Goal: Transaction & Acquisition: Purchase product/service

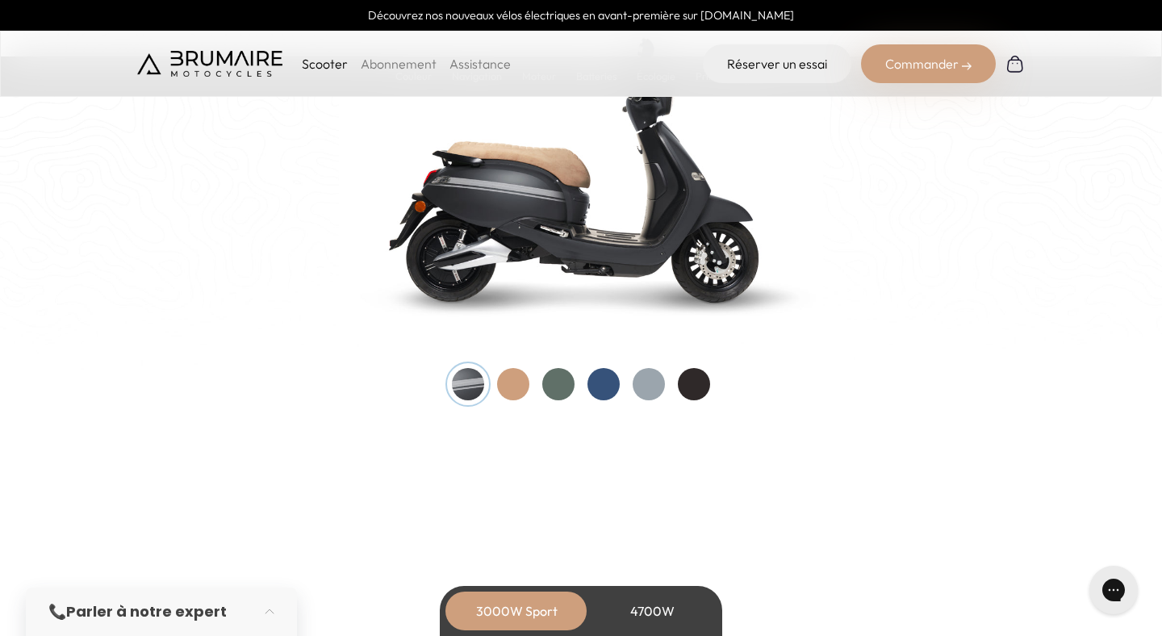
scroll to position [1737, 0]
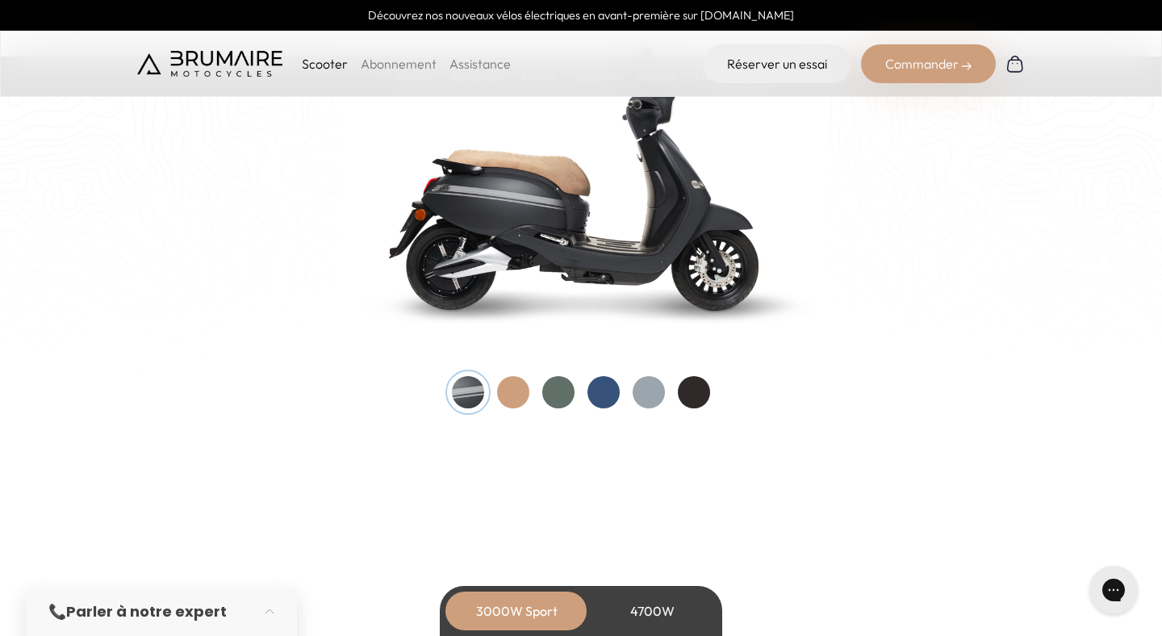
click at [506, 382] on div at bounding box center [513, 392] width 32 height 32
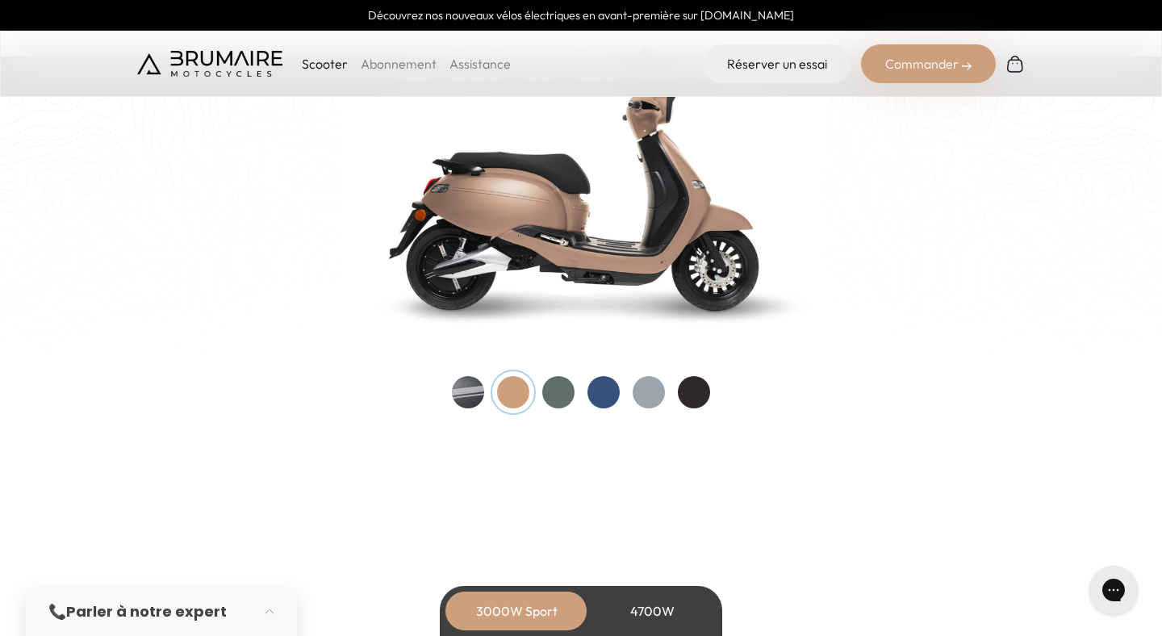
click at [541, 386] on div at bounding box center [581, 392] width 258 height 32
click at [541, 388] on div at bounding box center [581, 392] width 258 height 32
click at [592, 392] on div at bounding box center [603, 392] width 32 height 32
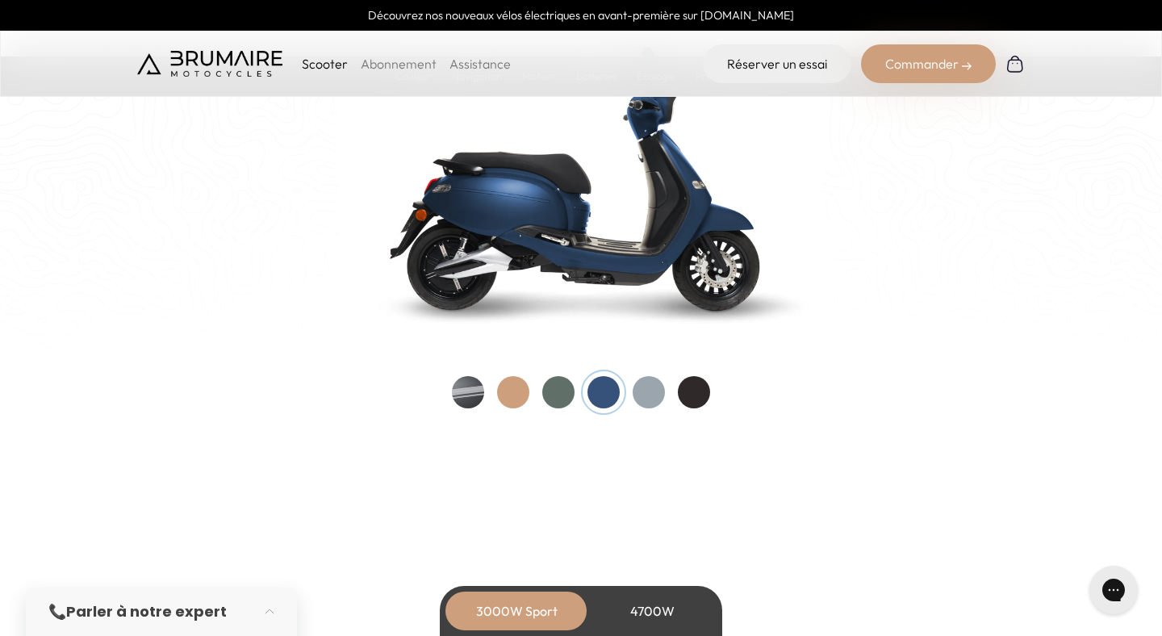
click at [679, 395] on div at bounding box center [694, 392] width 32 height 32
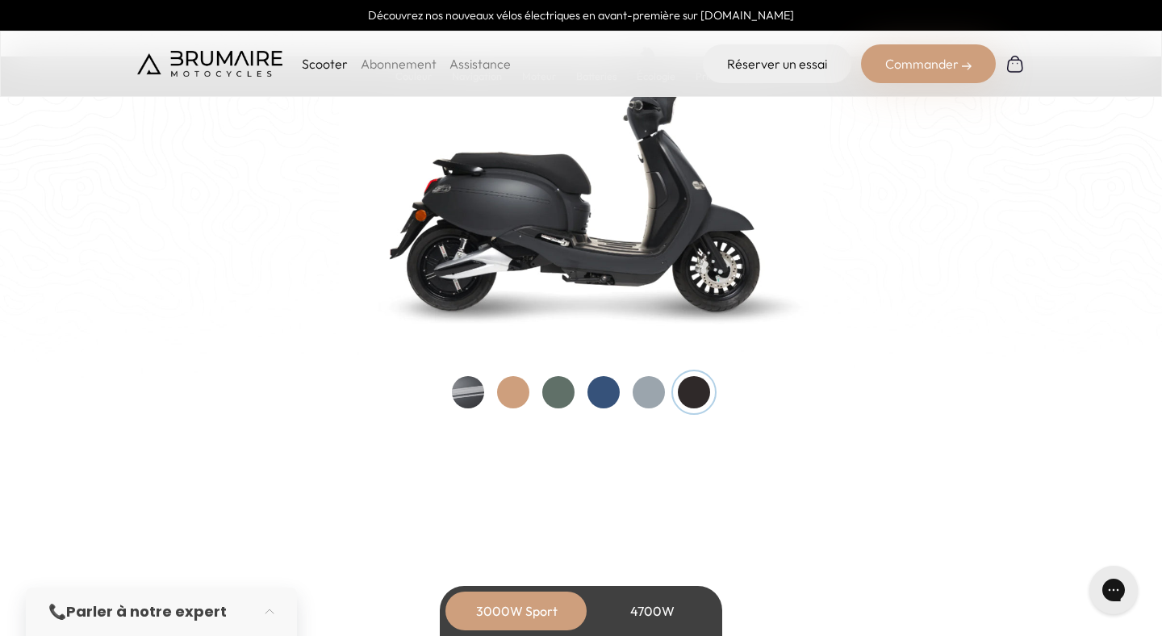
click at [566, 391] on div at bounding box center [558, 392] width 32 height 32
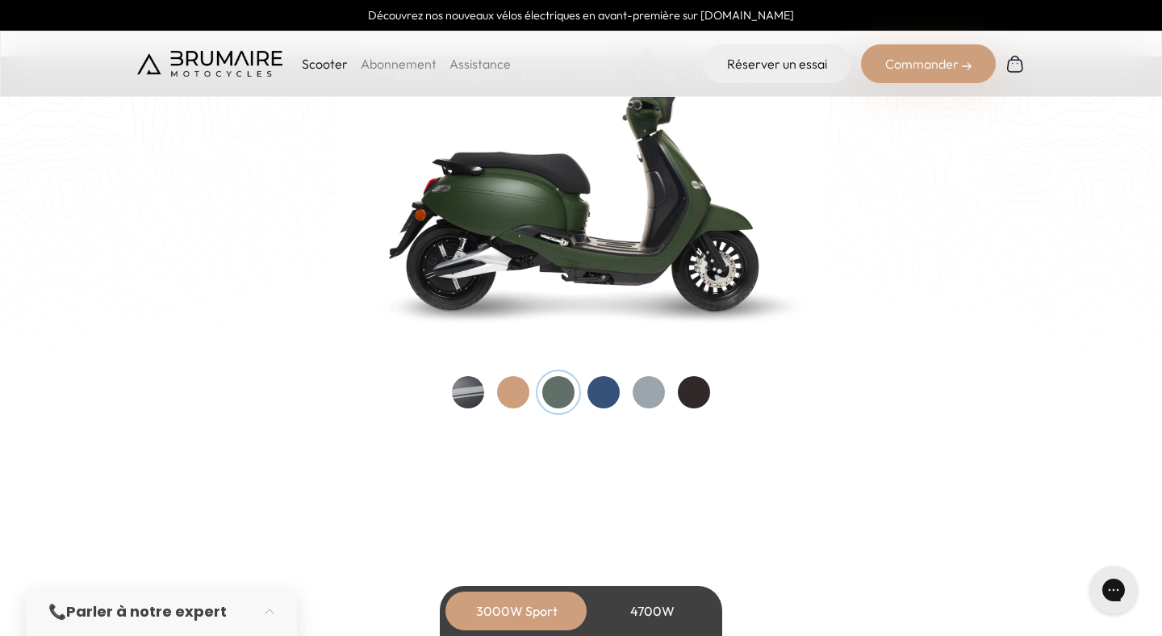
click at [594, 392] on div at bounding box center [603, 392] width 32 height 32
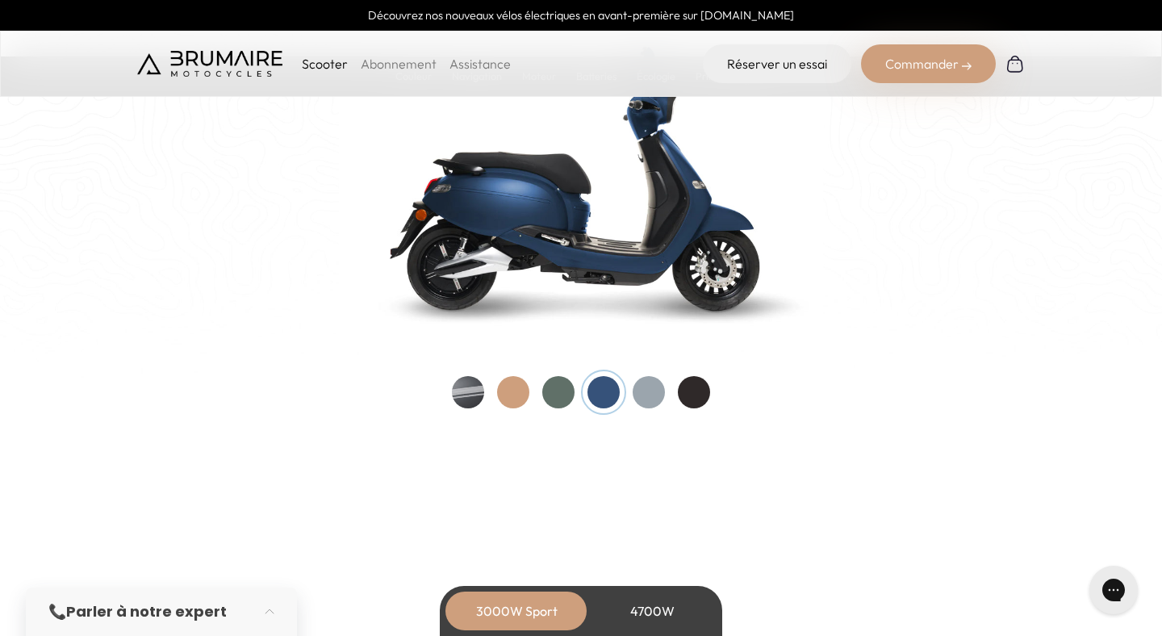
click at [641, 395] on div at bounding box center [649, 392] width 32 height 32
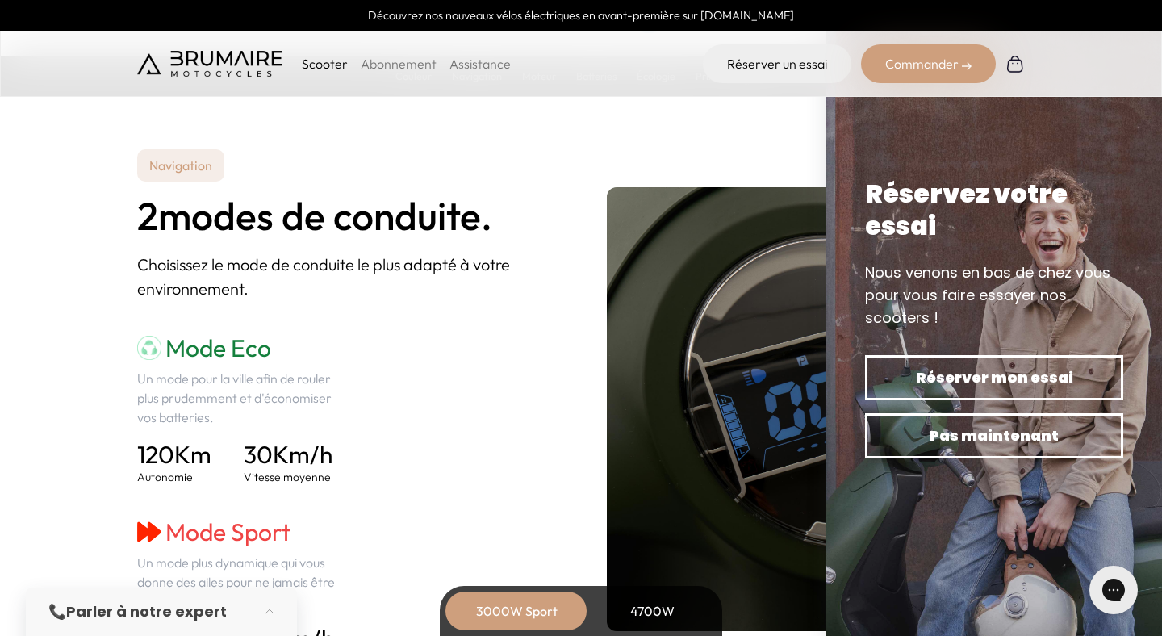
scroll to position [1844, 0]
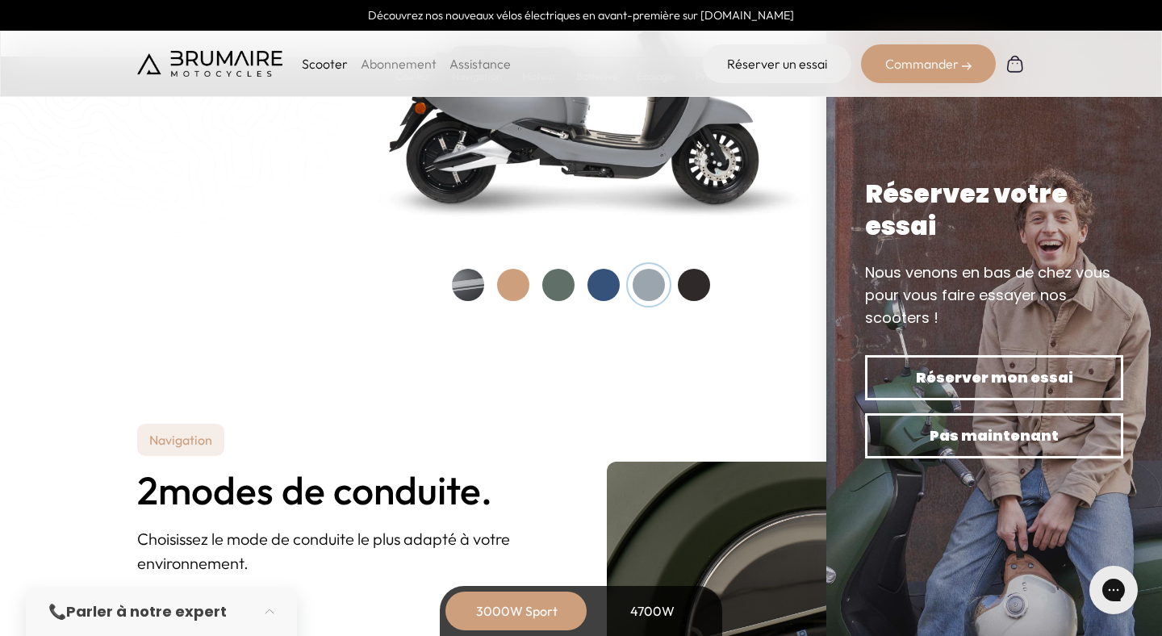
click at [1095, 181] on div "Réservez votre essai" at bounding box center [994, 210] width 258 height 65
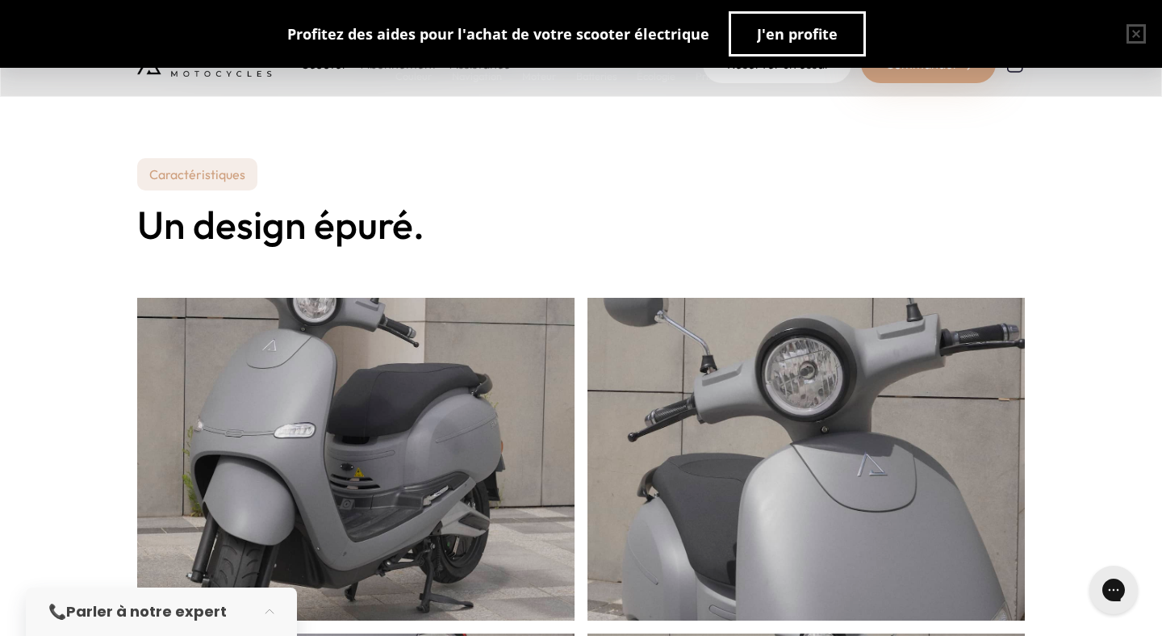
scroll to position [0, 0]
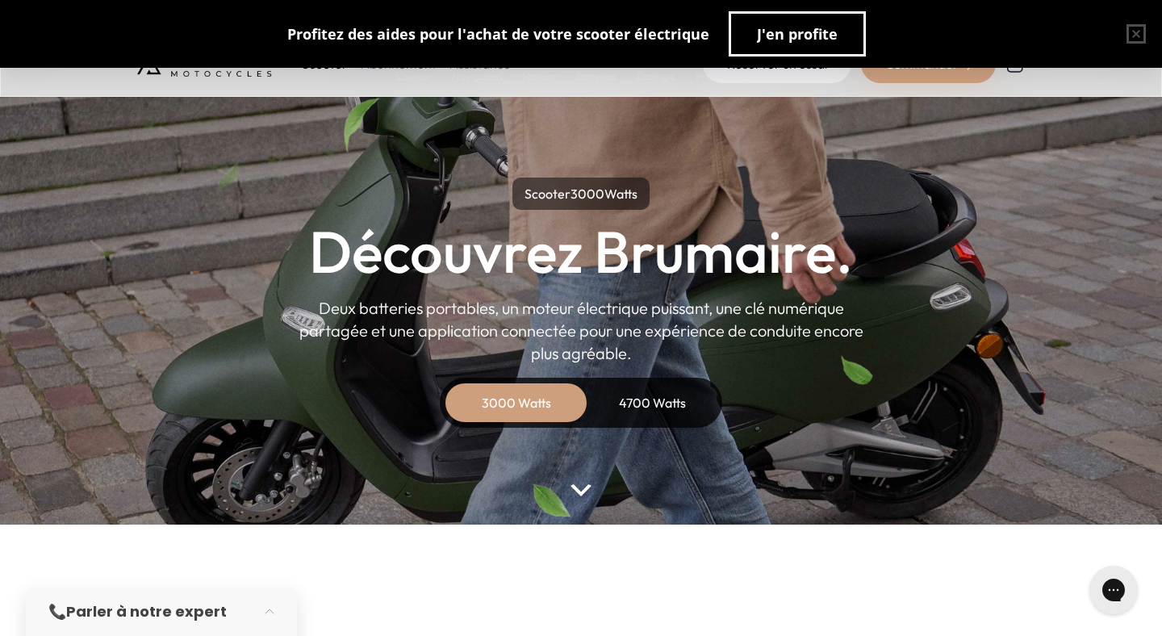
click at [512, 419] on div "3000 Watts" at bounding box center [516, 402] width 129 height 39
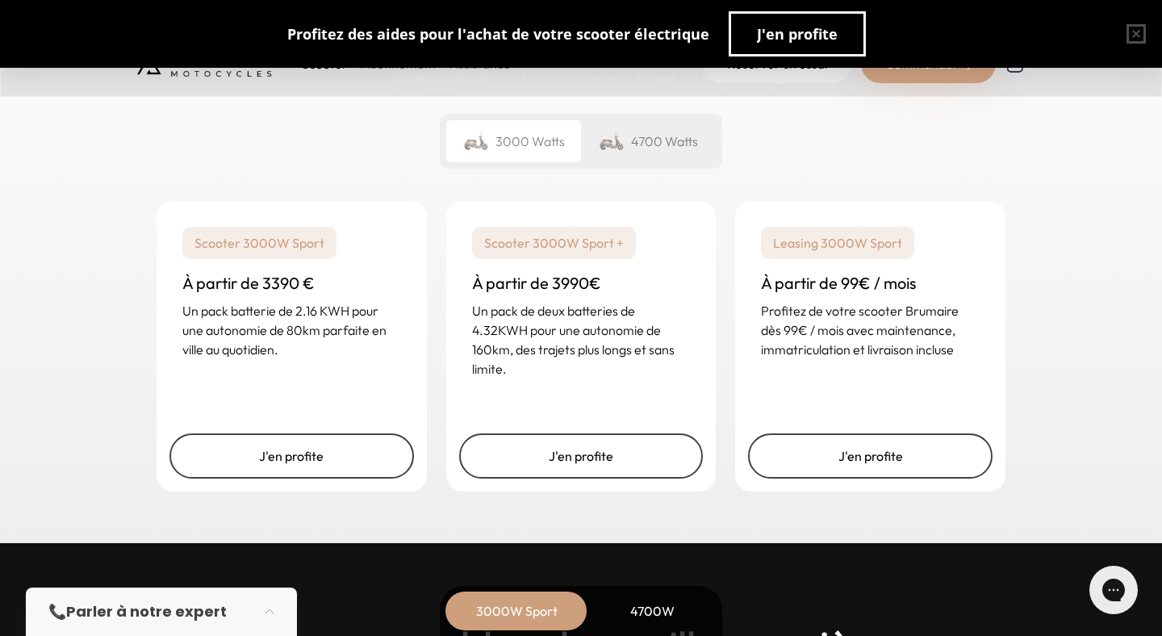
scroll to position [3925, 0]
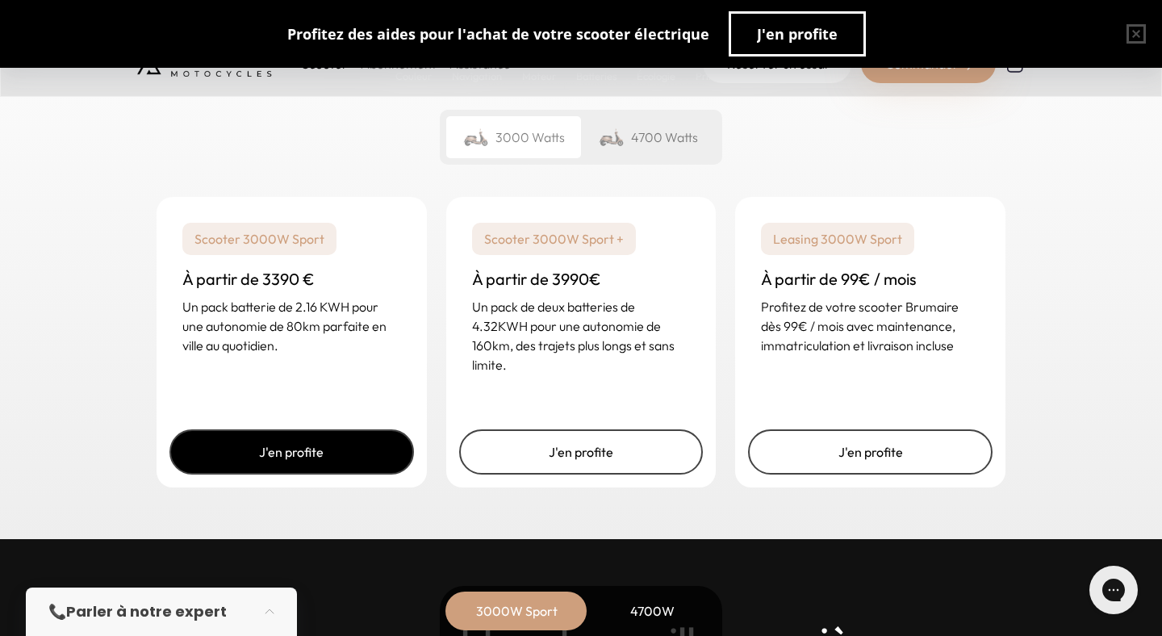
click at [332, 465] on link "J'en profite" at bounding box center [291, 451] width 244 height 45
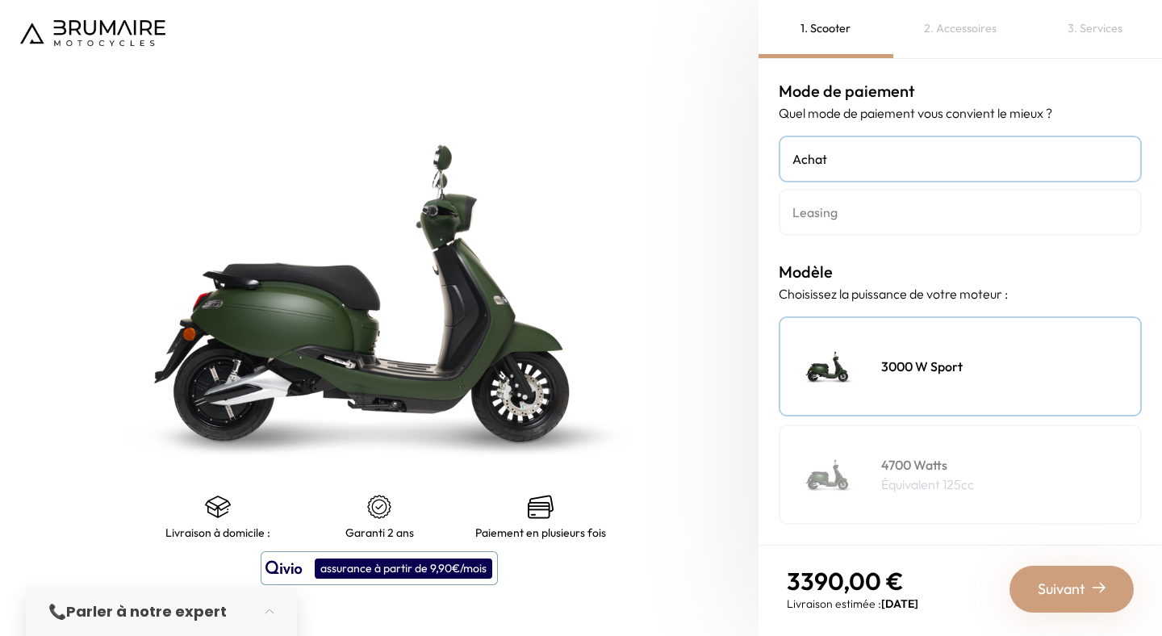
click at [829, 379] on img at bounding box center [828, 366] width 81 height 81
click at [1061, 602] on div "Suivant" at bounding box center [1071, 589] width 124 height 47
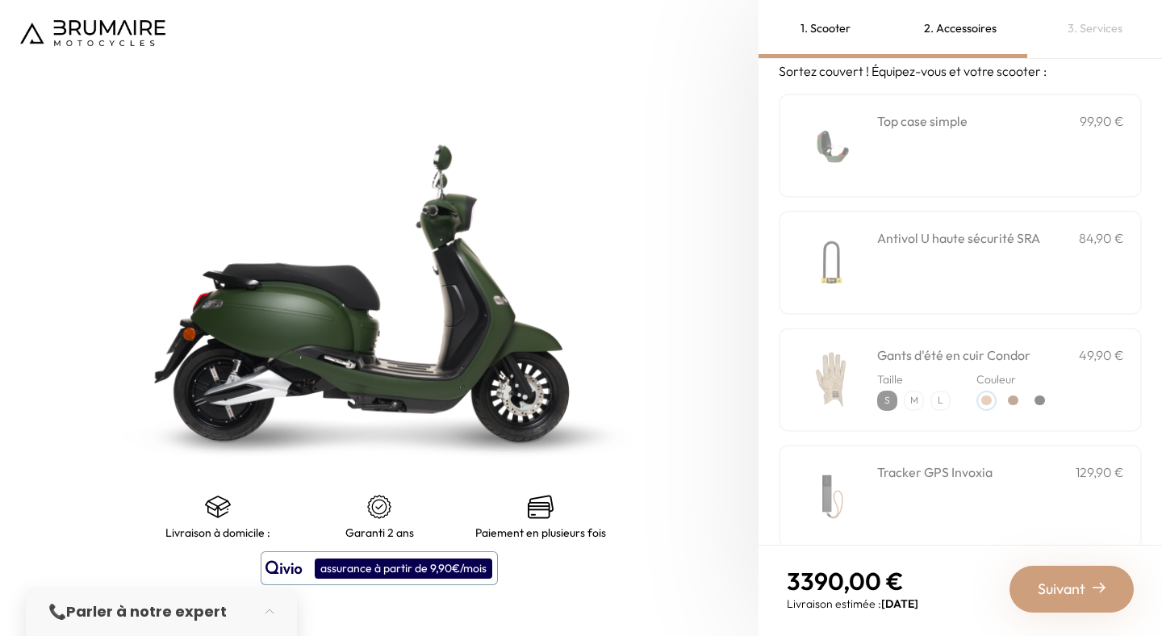
scroll to position [43, 0]
click at [904, 148] on div "**********" at bounding box center [1000, 145] width 247 height 69
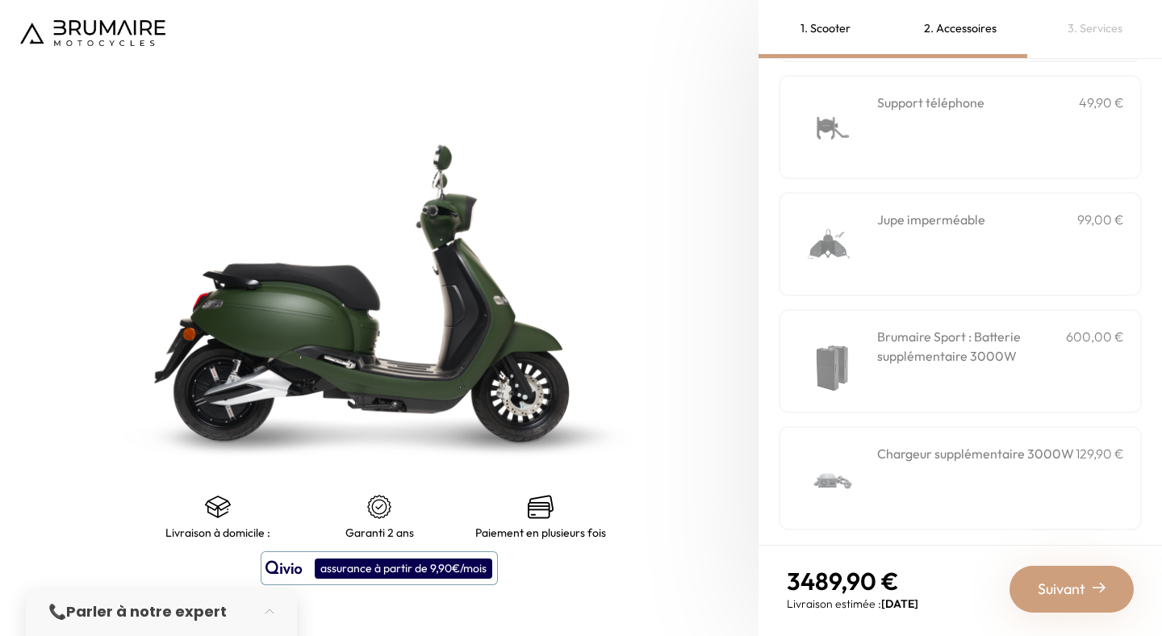
scroll to position [534, 0]
